Goal: Task Accomplishment & Management: Manage account settings

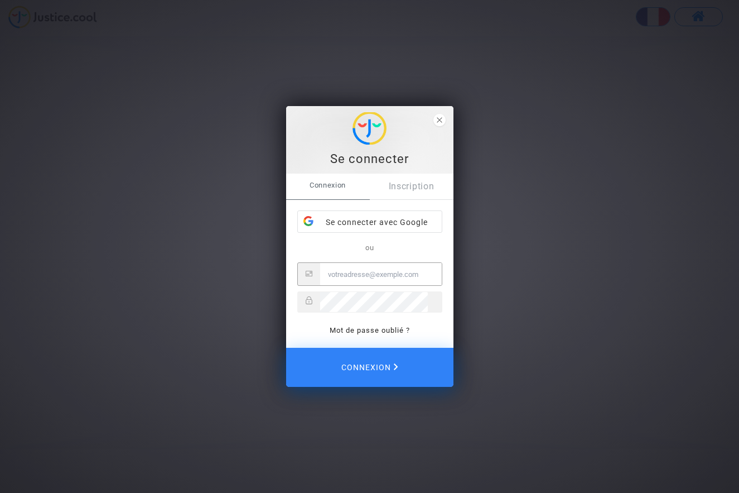
click at [344, 274] on input "Email" at bounding box center [381, 274] width 122 height 22
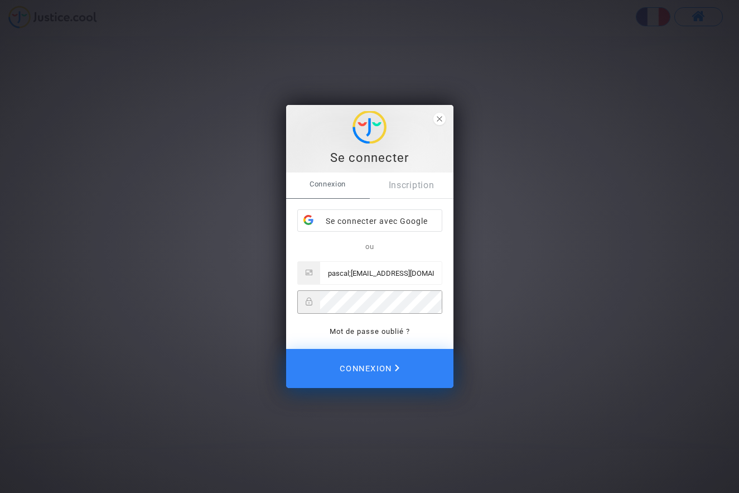
click at [386, 363] on span "Connexion" at bounding box center [370, 368] width 60 height 25
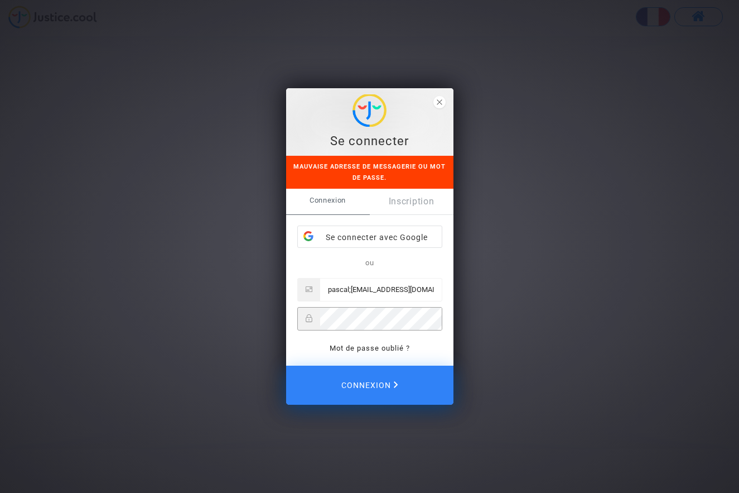
click at [317, 320] on div at bounding box center [369, 318] width 145 height 23
click at [354, 290] on input "pascal;[EMAIL_ADDRESS][DOMAIN_NAME]" at bounding box center [381, 289] width 122 height 22
type input "[EMAIL_ADDRESS][DOMAIN_NAME]"
click at [379, 380] on span "Connexion" at bounding box center [370, 385] width 60 height 25
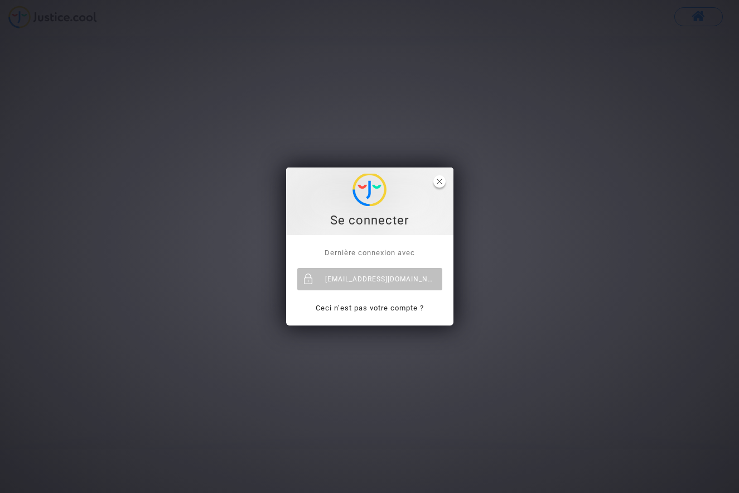
click at [436, 183] on span "close" at bounding box center [439, 181] width 12 height 12
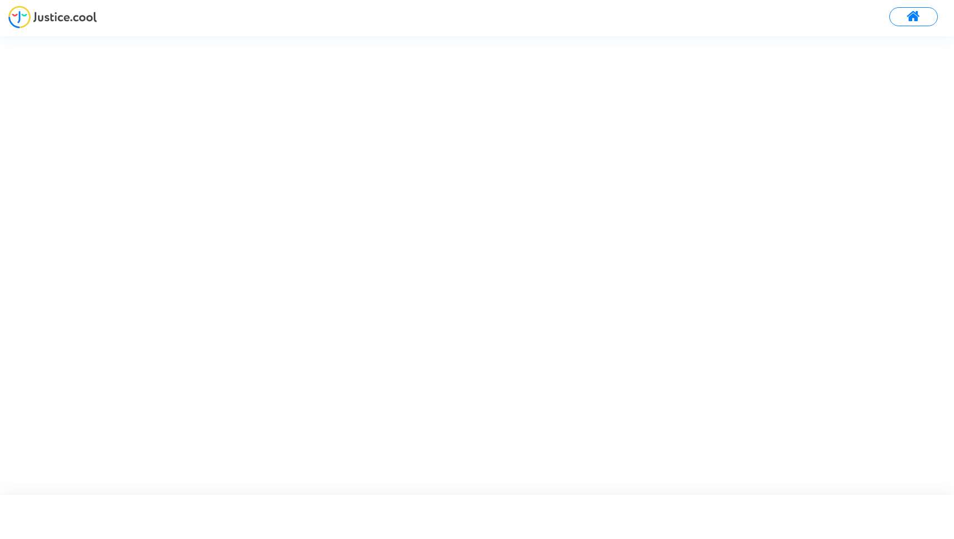
click at [739, 20] on button at bounding box center [913, 16] width 49 height 19
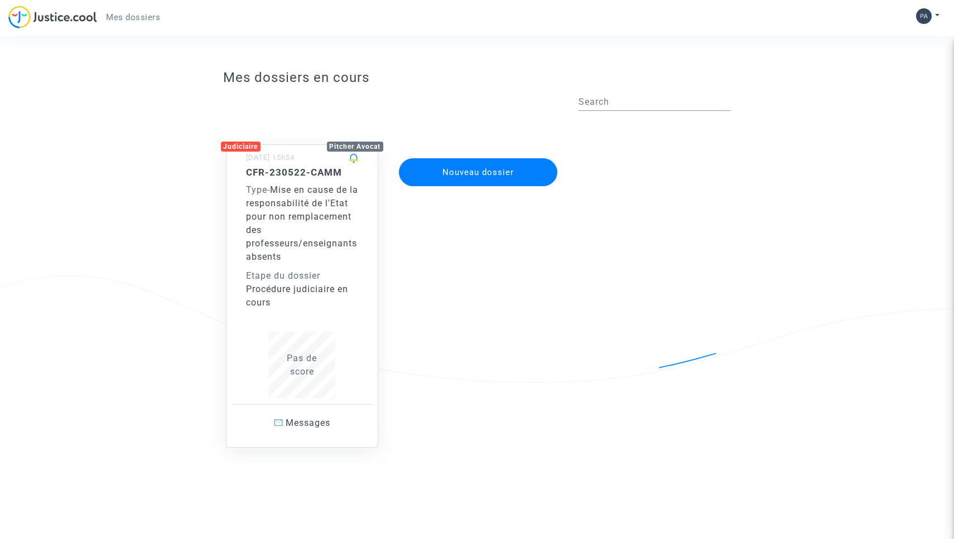
click at [739, 17] on button at bounding box center [928, 16] width 25 height 17
click at [739, 71] on link "Déconnexion" at bounding box center [895, 75] width 88 height 18
